Goal: Navigation & Orientation: Find specific page/section

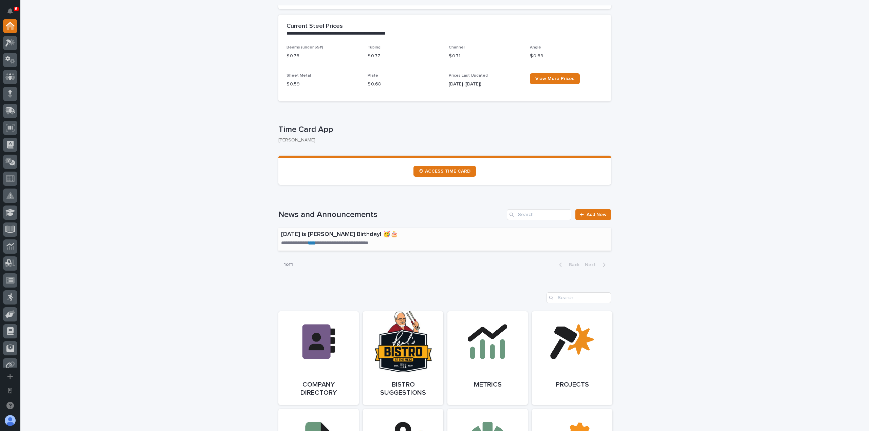
scroll to position [373, 0]
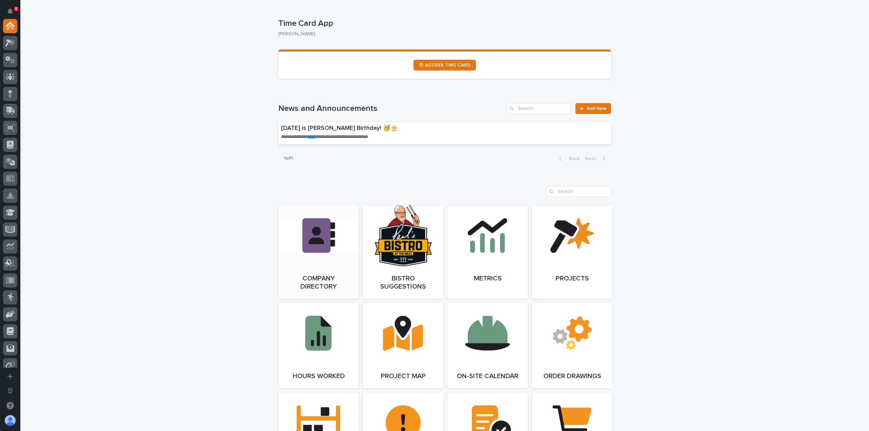
click at [327, 242] on link "Open Link" at bounding box center [318, 252] width 80 height 94
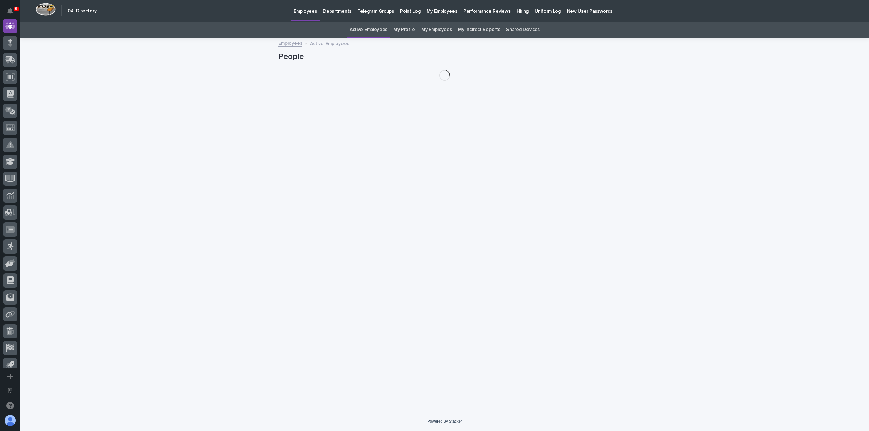
click at [336, 12] on p "Departments" at bounding box center [337, 7] width 29 height 14
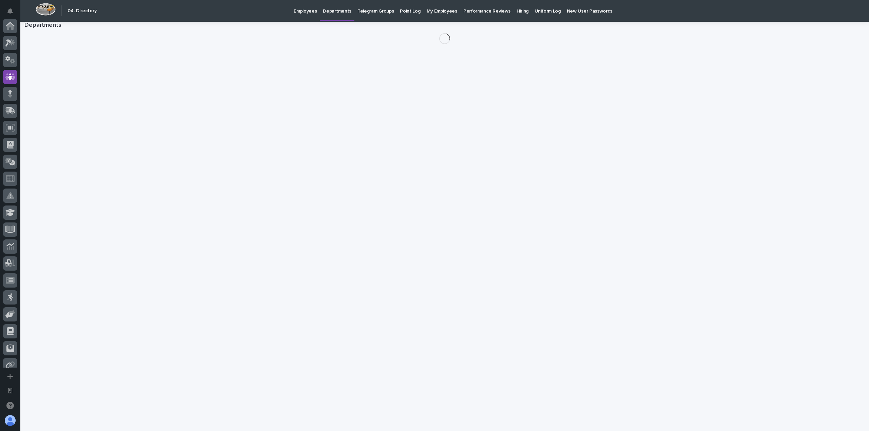
scroll to position [51, 0]
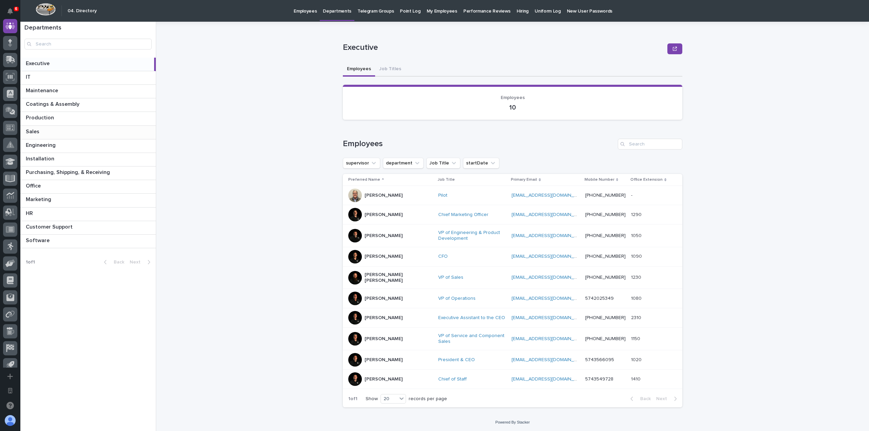
click at [70, 133] on p at bounding box center [89, 132] width 127 height 6
